Goal: Transaction & Acquisition: Purchase product/service

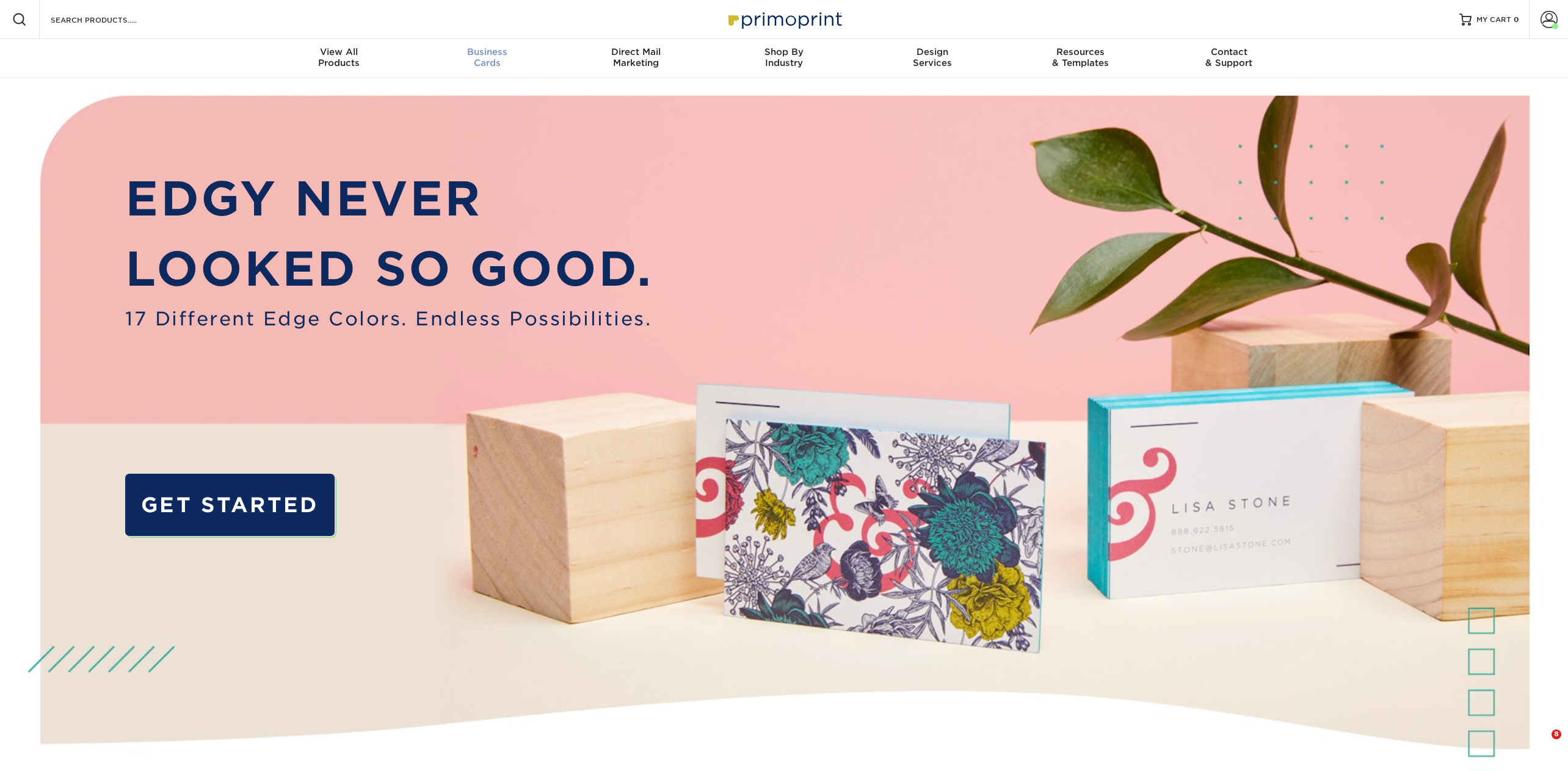
click at [487, 62] on div "Business Cards" at bounding box center [488, 57] width 148 height 22
click at [487, 57] on div "Business Cards" at bounding box center [488, 57] width 148 height 22
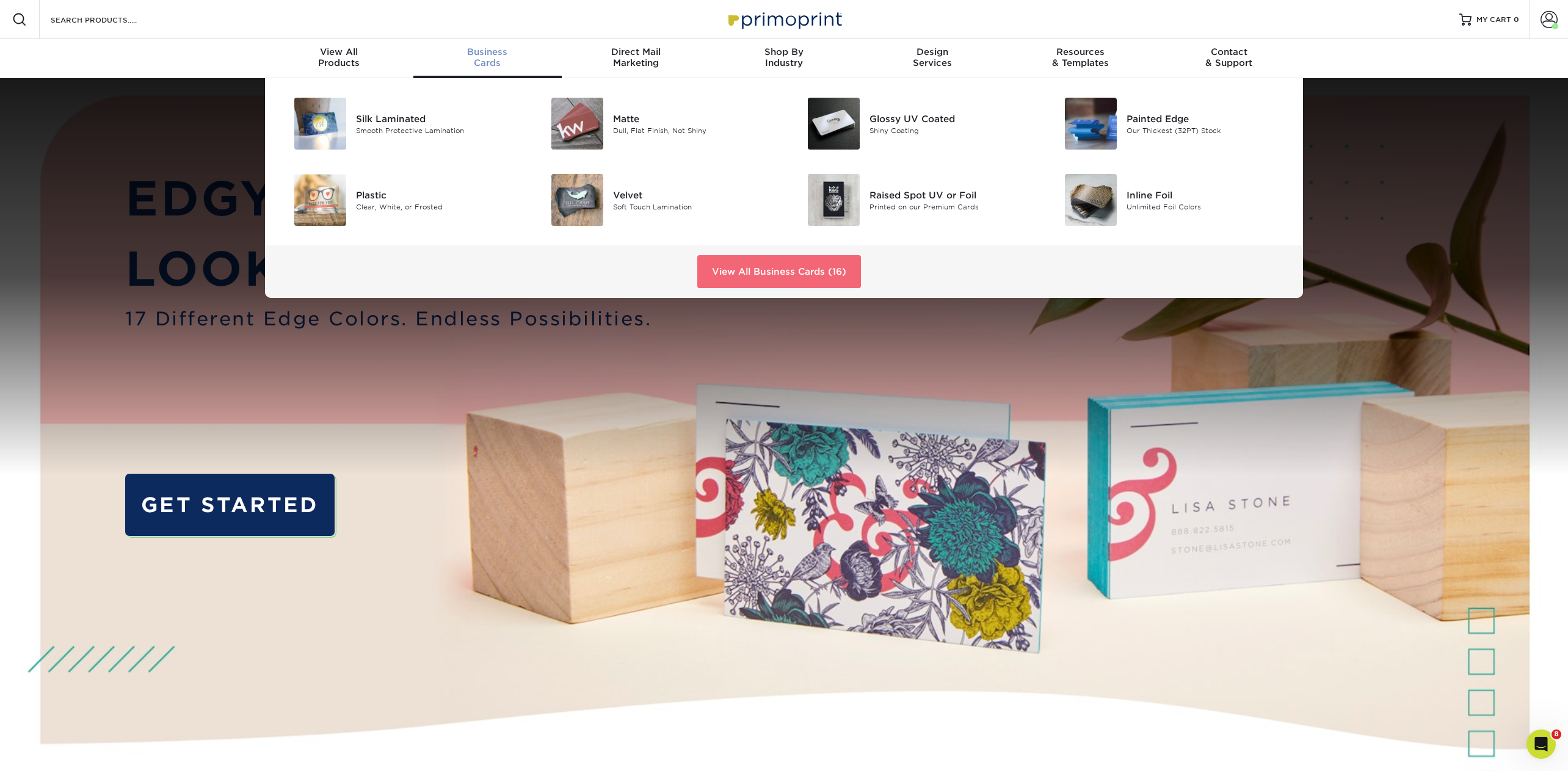
click at [777, 269] on link "View All Business Cards (16)" at bounding box center [779, 271] width 164 height 33
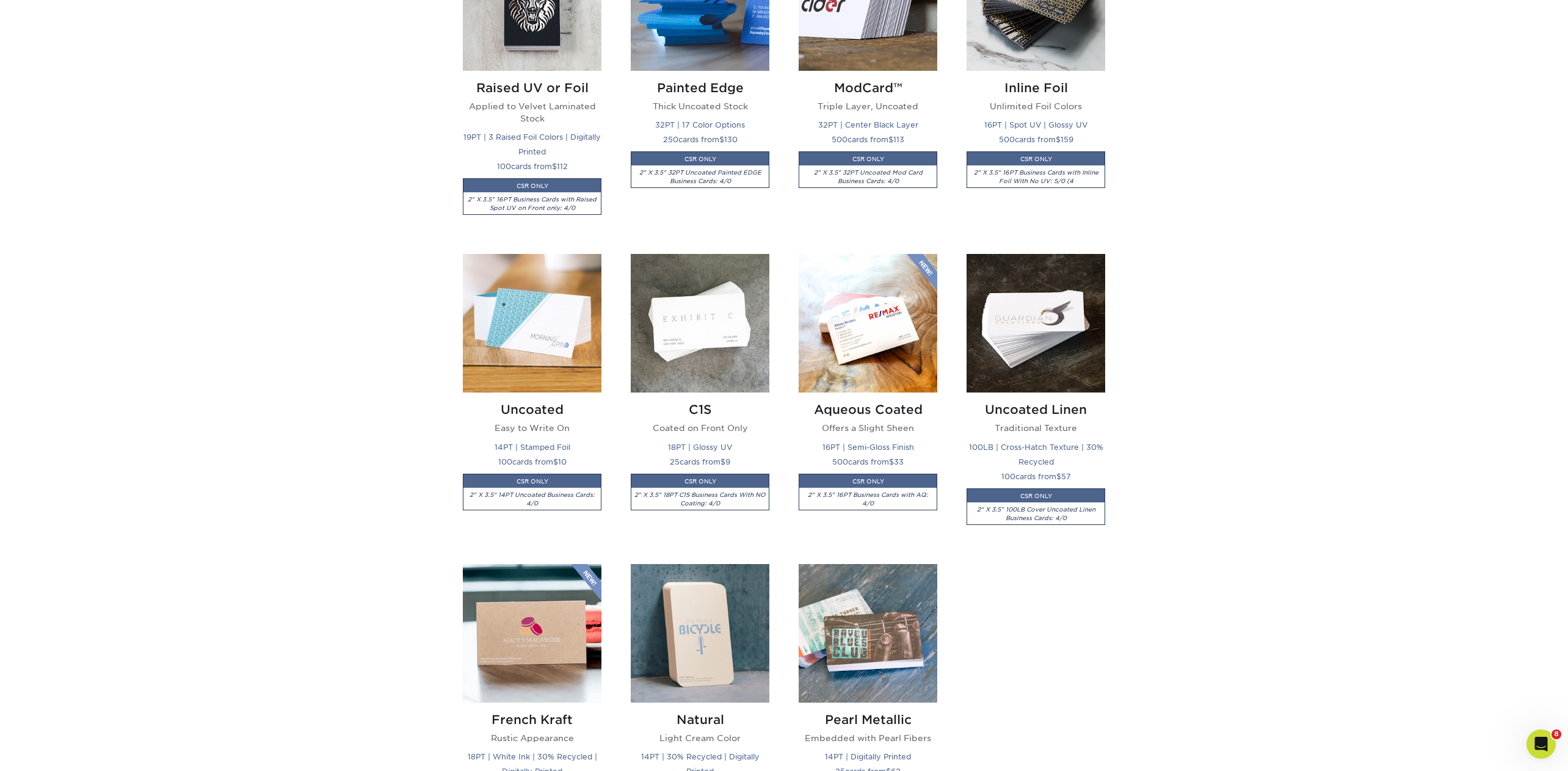
scroll to position [1009, 0]
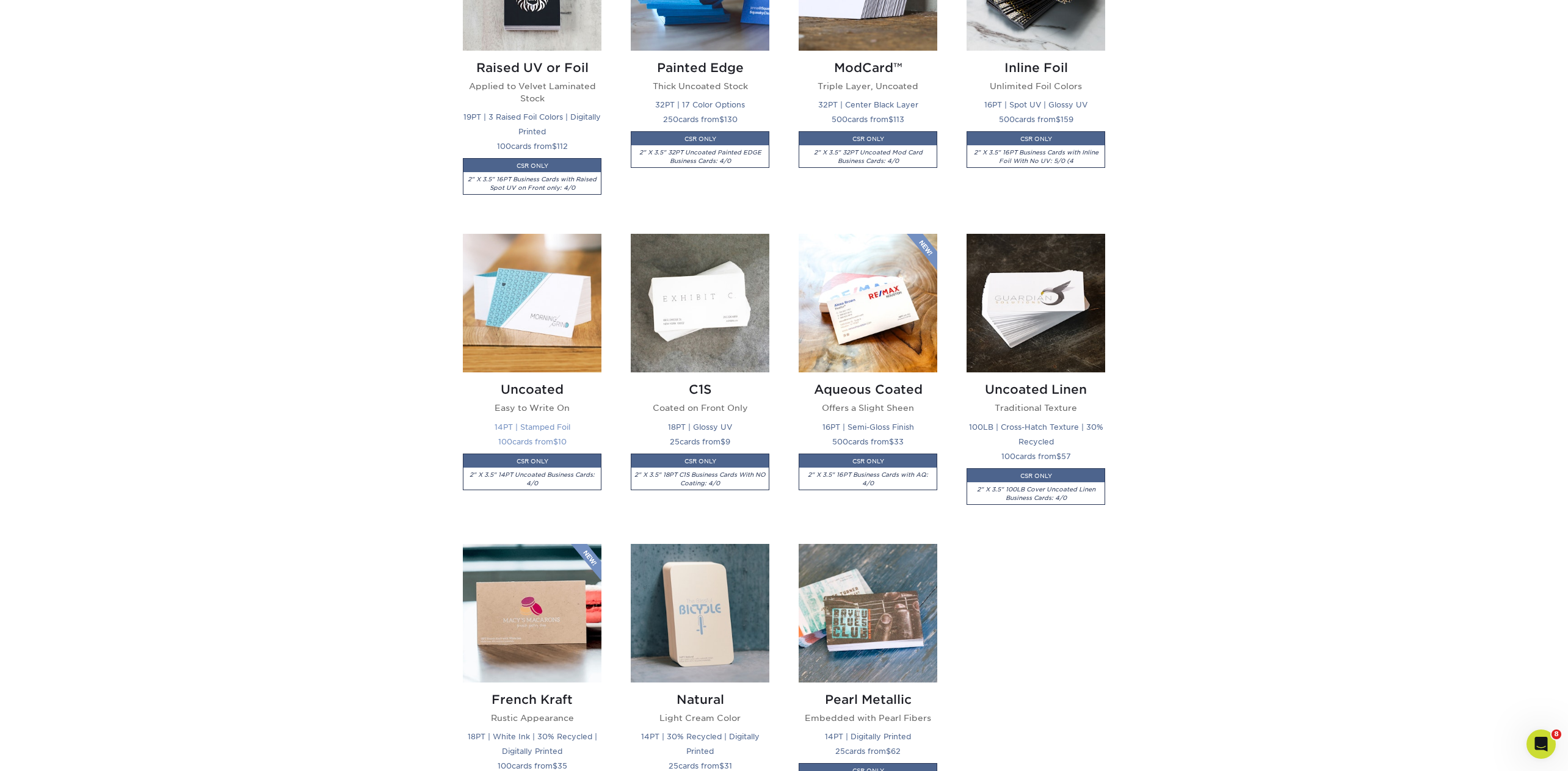
click at [534, 293] on img at bounding box center [532, 303] width 139 height 139
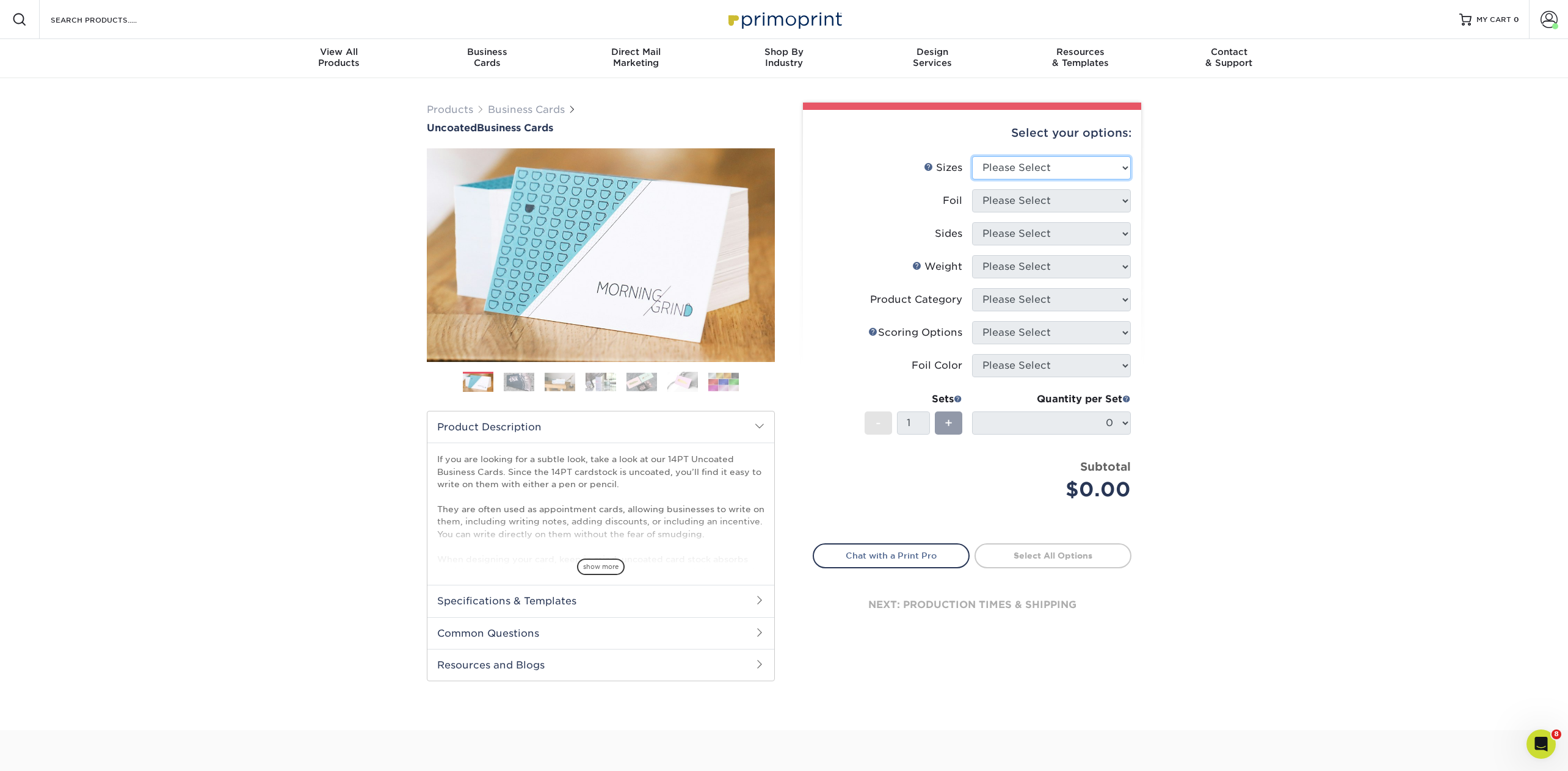
click at [1103, 169] on select "Please Select 1.5" x 3.5" - Mini 1.75" x 3.5" - Mini 2" x 3.5" - Standard 2" x …" at bounding box center [1051, 168] width 159 height 23
select select "2.00x3.50"
click at [972, 156] on select "Please Select 1.5" x 3.5" - Mini 1.75" x 3.5" - Mini 2" x 3.5" - Standard 2" x …" at bounding box center [1051, 168] width 159 height 23
click at [992, 206] on select "Please Select Yes No" at bounding box center [1051, 200] width 159 height 23
select select "0"
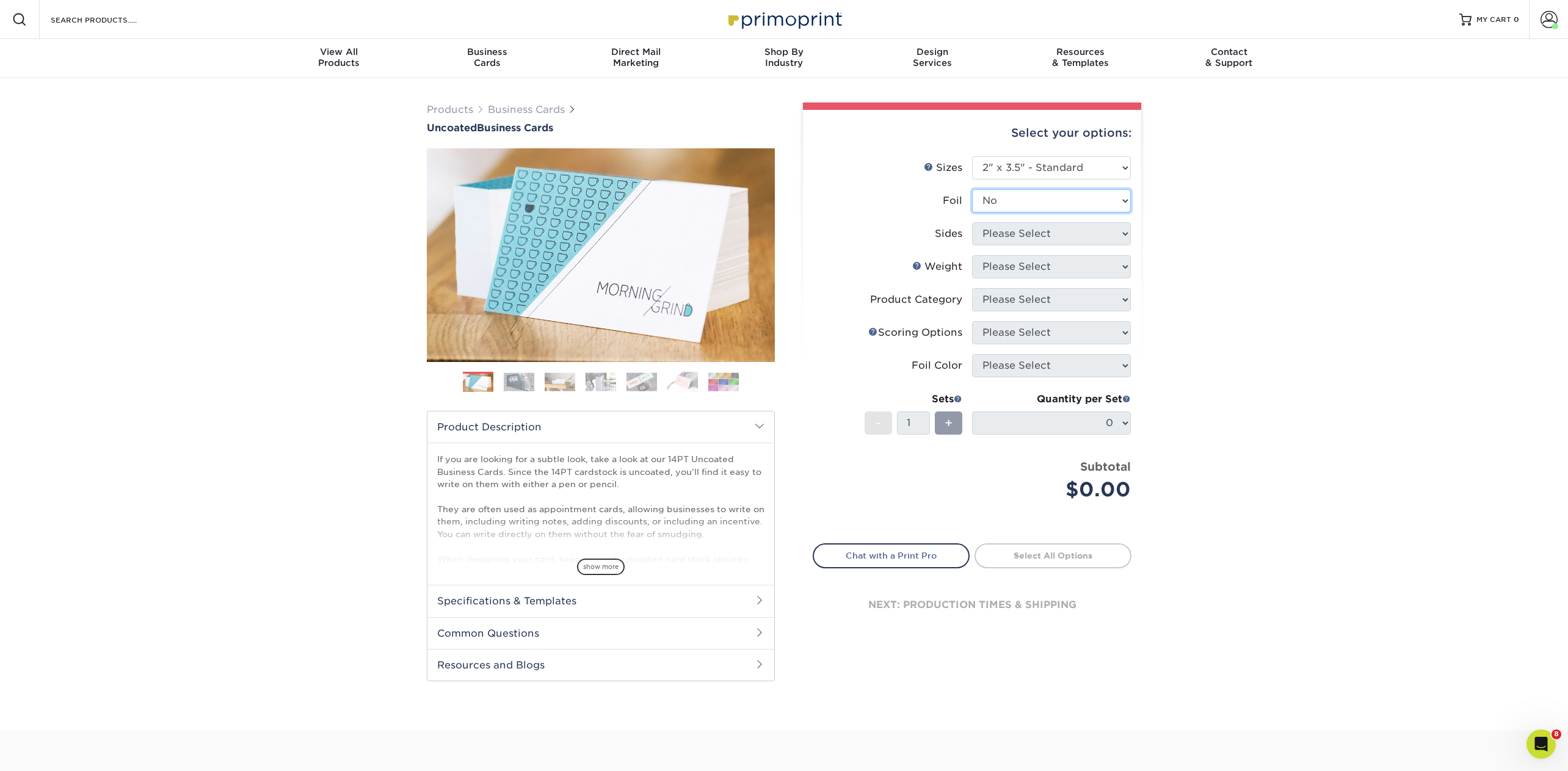
click at [972, 189] on select "Please Select Yes No" at bounding box center [1051, 200] width 159 height 23
click at [998, 235] on select "Please Select Print Both Sides Print Front Only" at bounding box center [1051, 234] width 159 height 23
select select "13abbda7-1d64-4f25-8bb2-c179b224825d"
click at [972, 222] on select "Please Select Print Both Sides Print Front Only" at bounding box center [1051, 234] width 159 height 23
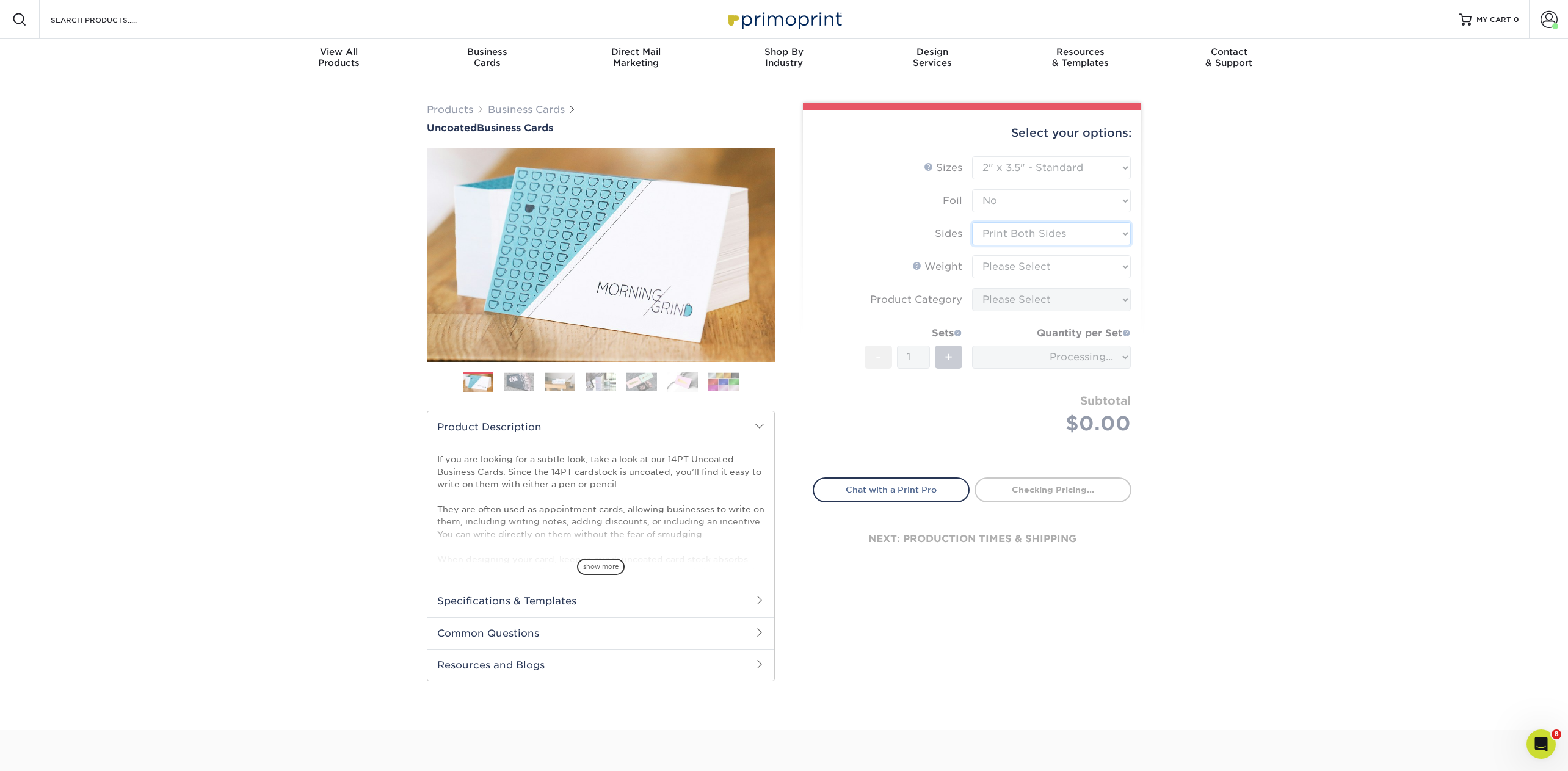
type input "c6ecf6d9-559d-4dc8-b1b2-4b4e4e88b428"
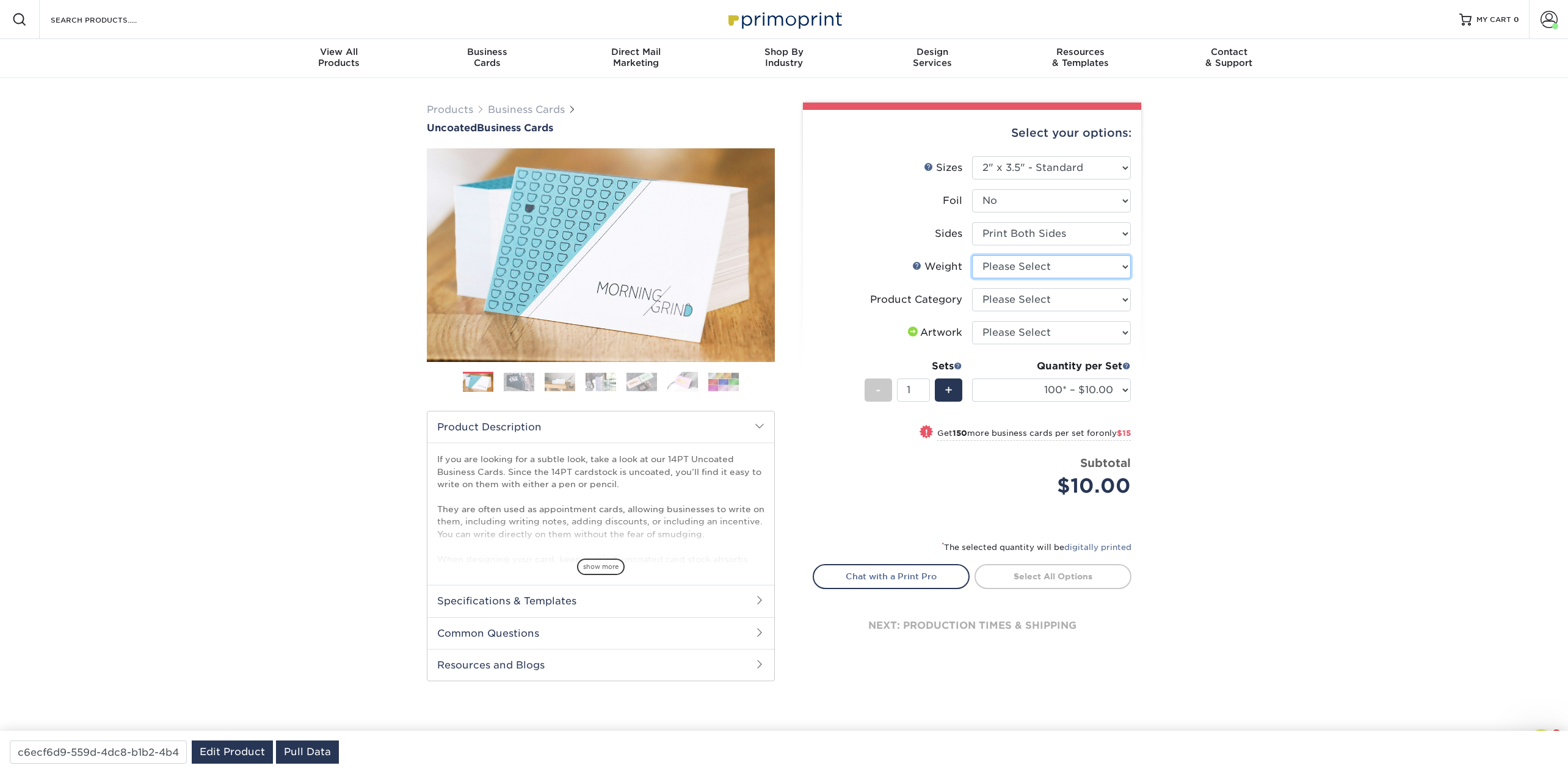
click at [1004, 262] on select "Please Select 14PT Uncoated" at bounding box center [1051, 267] width 159 height 23
select select "14PT Uncoated"
click at [972, 255] on select "Please Select 14PT Uncoated" at bounding box center [1051, 267] width 159 height 23
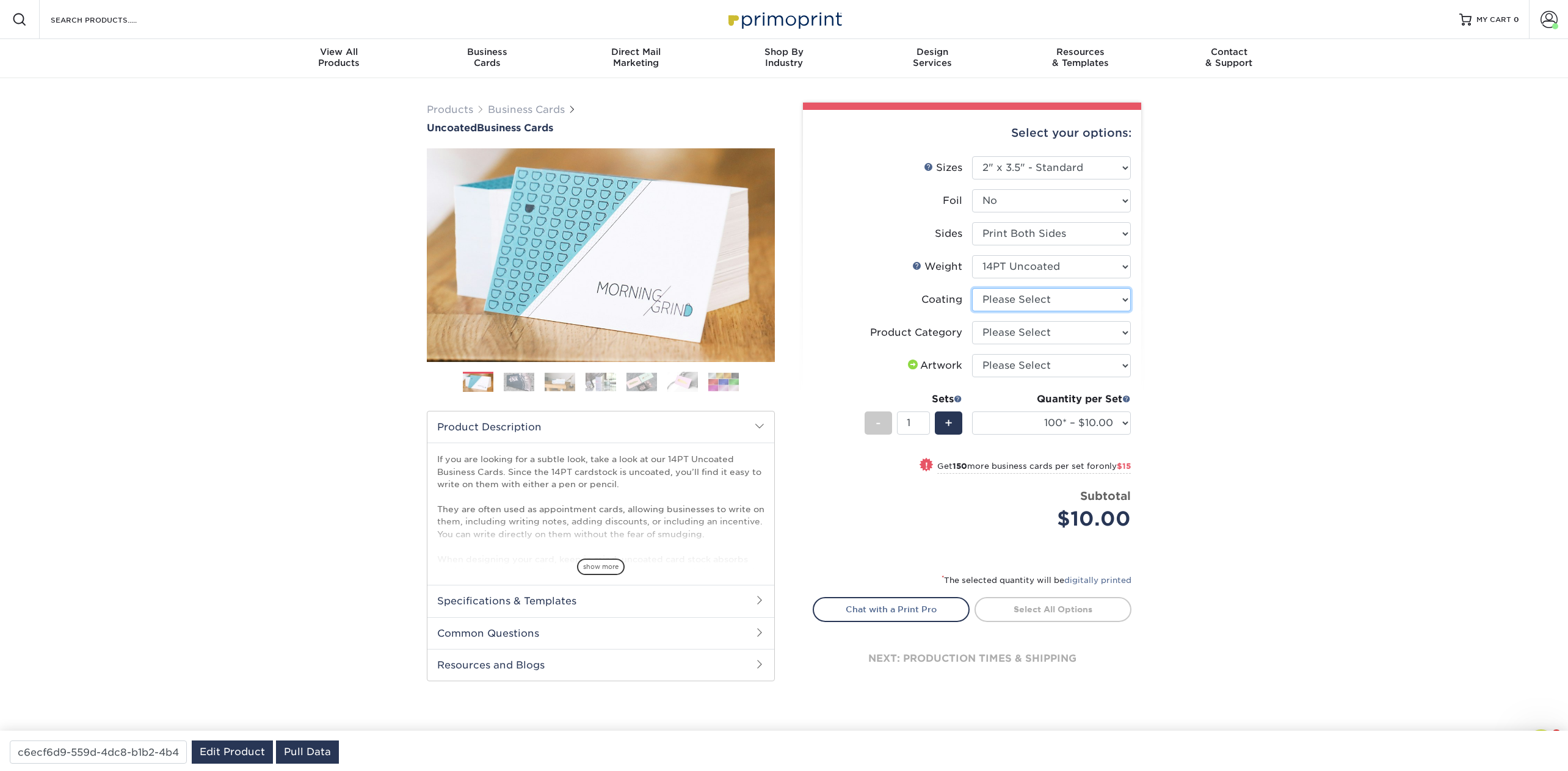
click at [1003, 298] on select at bounding box center [1051, 300] width 159 height 23
select select "3e7618de-abca-4bda-9f97-8b9129e913d8"
click at [972, 289] on select at bounding box center [1051, 300] width 159 height 23
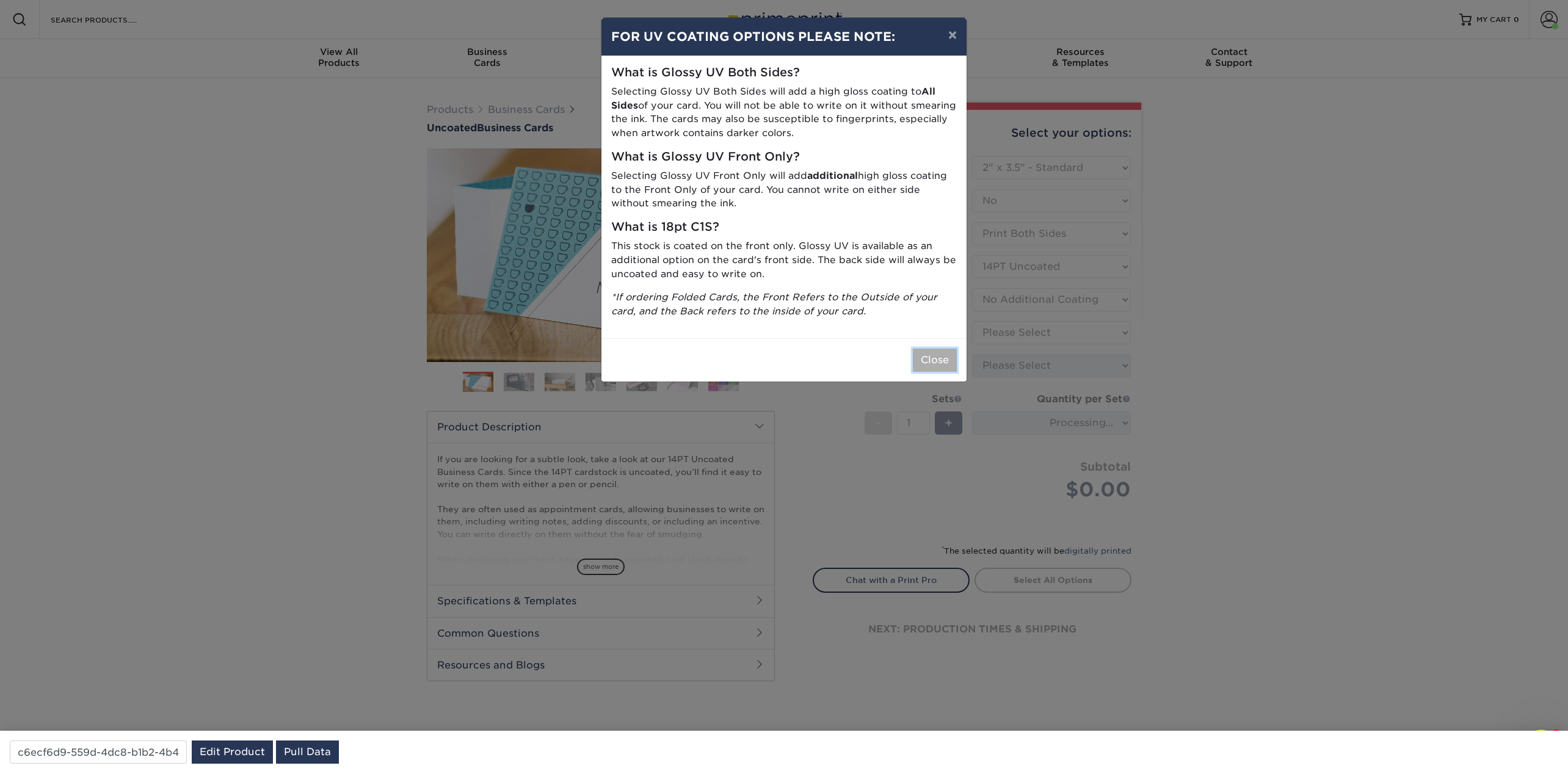
click at [937, 361] on button "Close" at bounding box center [935, 360] width 44 height 23
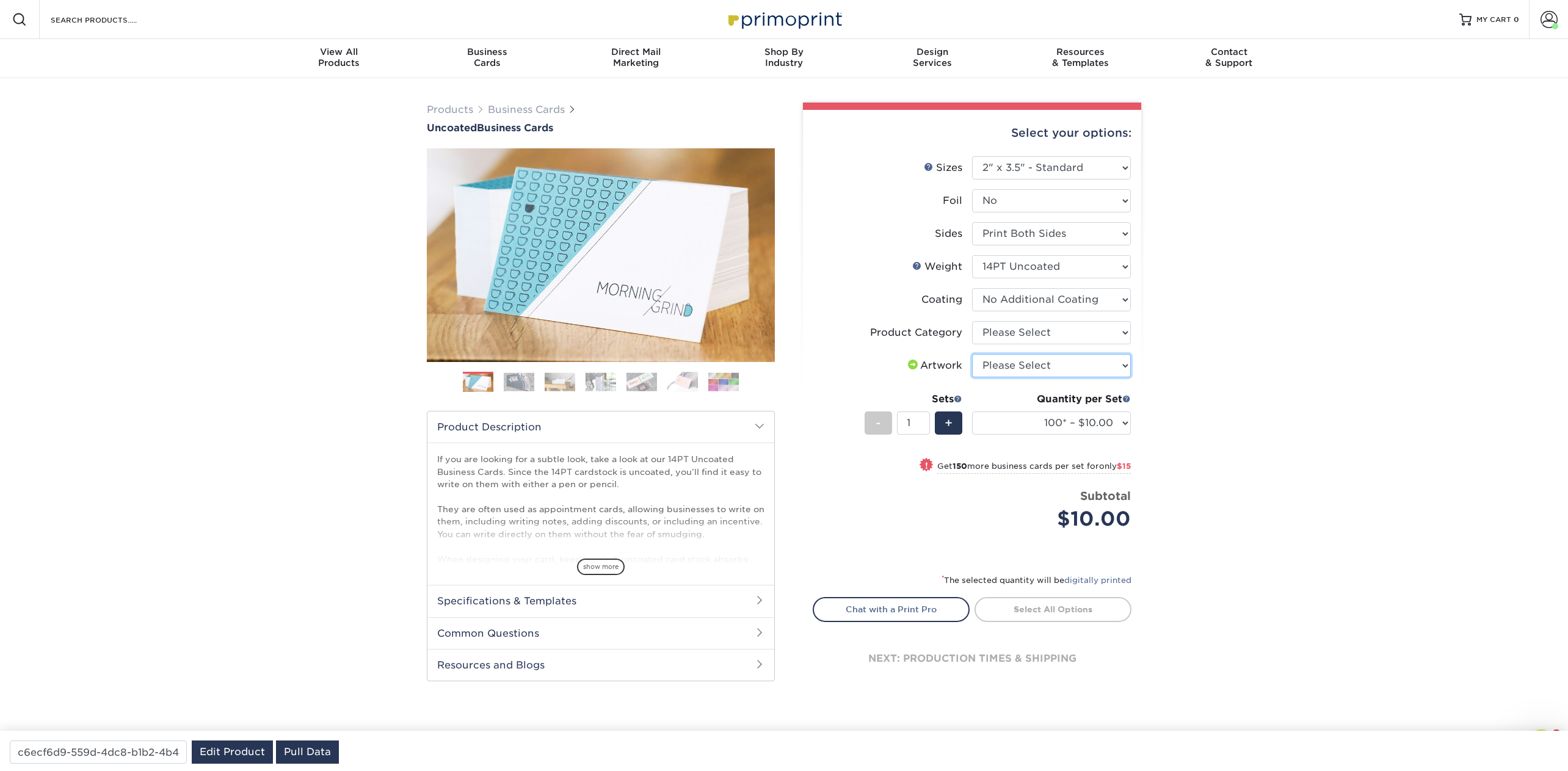
click at [996, 361] on select "Please Select I will upload files I need a design - $100" at bounding box center [1051, 365] width 159 height 23
select select "upload"
click at [972, 354] on select "Please Select I will upload files I need a design - $100" at bounding box center [1051, 365] width 159 height 23
click at [1052, 421] on select "100* – $10.00 250* – $25.00 500 – $50.00 1000 – $72.00 2500 – $125.00 5000 – $1…" at bounding box center [1051, 423] width 159 height 23
select select "250* – $25.00"
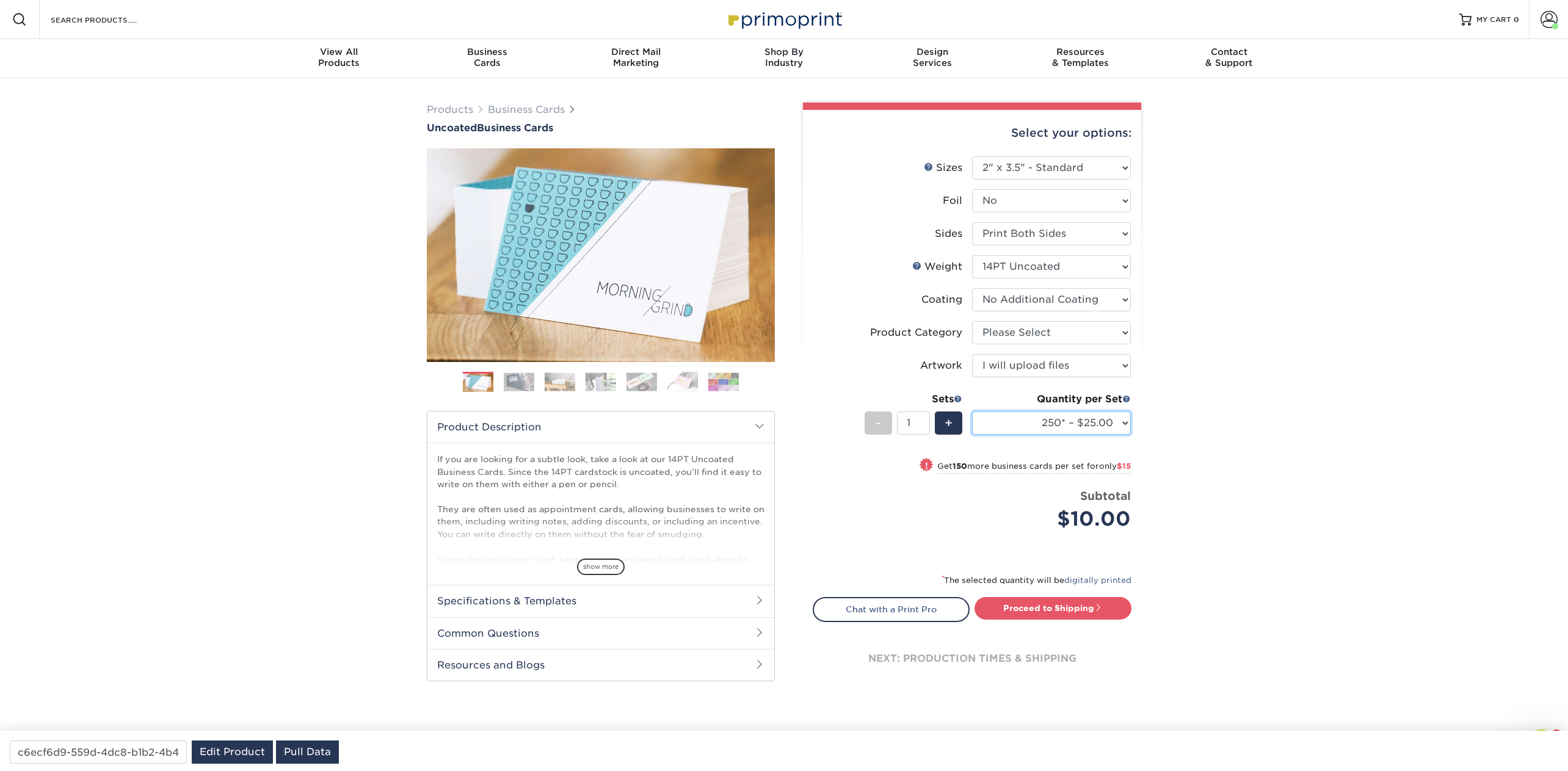
click at [972, 412] on select "100* – $10.00 250* – $25.00 500 – $50.00 1000 – $72.00 2500 – $125.00 5000 – $1…" at bounding box center [1051, 423] width 159 height 23
